Goal: Find specific page/section: Find specific page/section

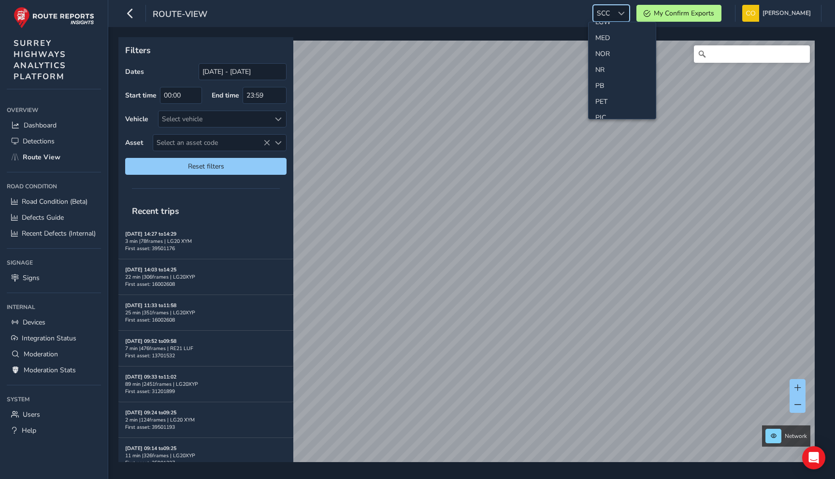
scroll to position [302, 0]
click at [608, 67] on li "NR" at bounding box center [622, 66] width 67 height 16
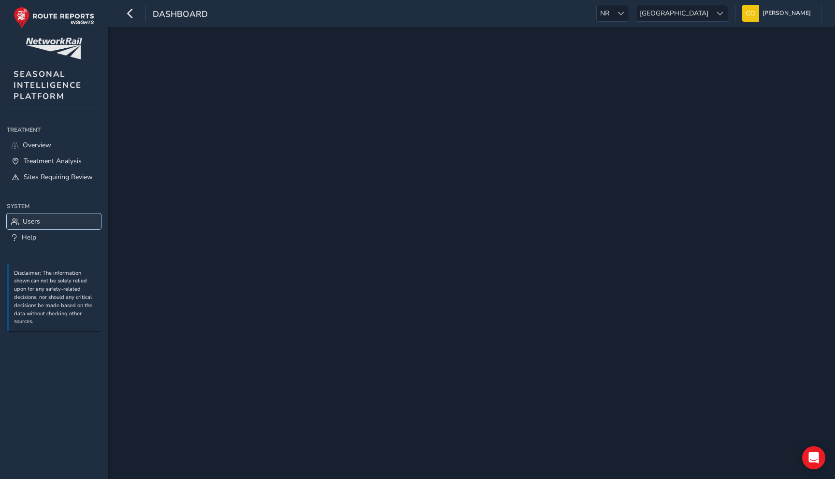
click at [47, 223] on link "Users" at bounding box center [54, 222] width 94 height 16
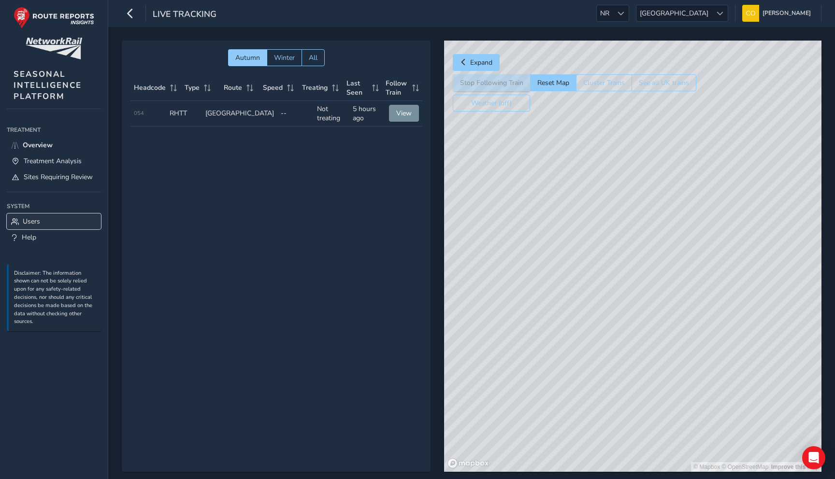
click at [45, 226] on link "Users" at bounding box center [54, 222] width 94 height 16
